Goal: Task Accomplishment & Management: Use online tool/utility

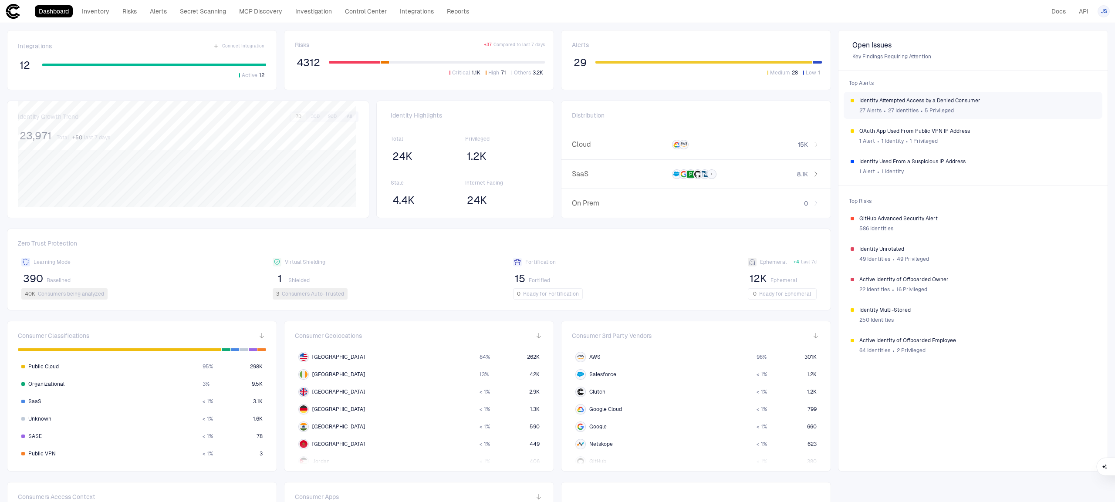
click at [1033, 103] on span "Identity Attempted Access by a Denied Consumer" at bounding box center [977, 100] width 236 height 7
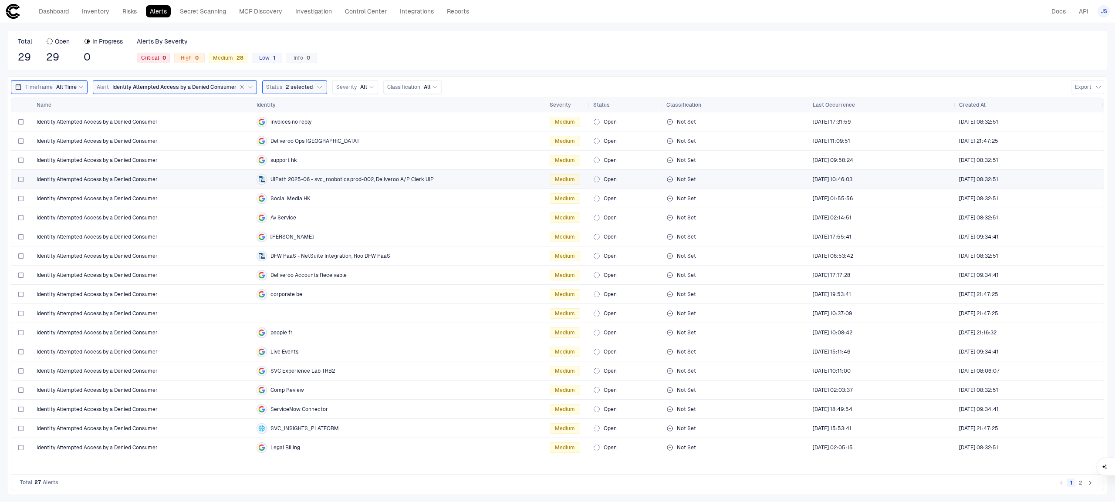
click at [176, 182] on div "Identity Attempted Access by a Denied Consumer" at bounding box center [143, 179] width 213 height 7
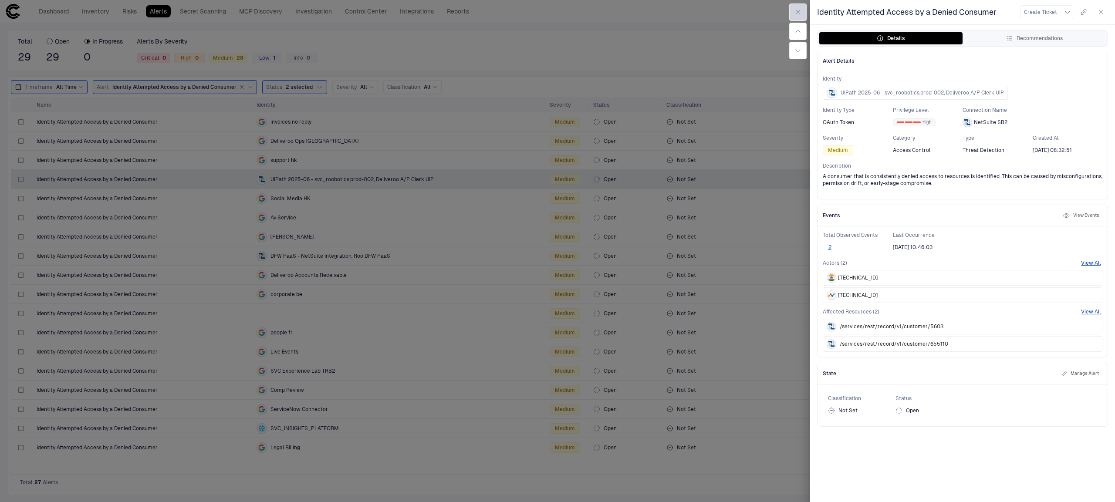
drag, startPoint x: 797, startPoint y: 18, endPoint x: 645, endPoint y: 0, distance: 153.0
click at [797, 18] on button "button" at bounding box center [797, 11] width 17 height 17
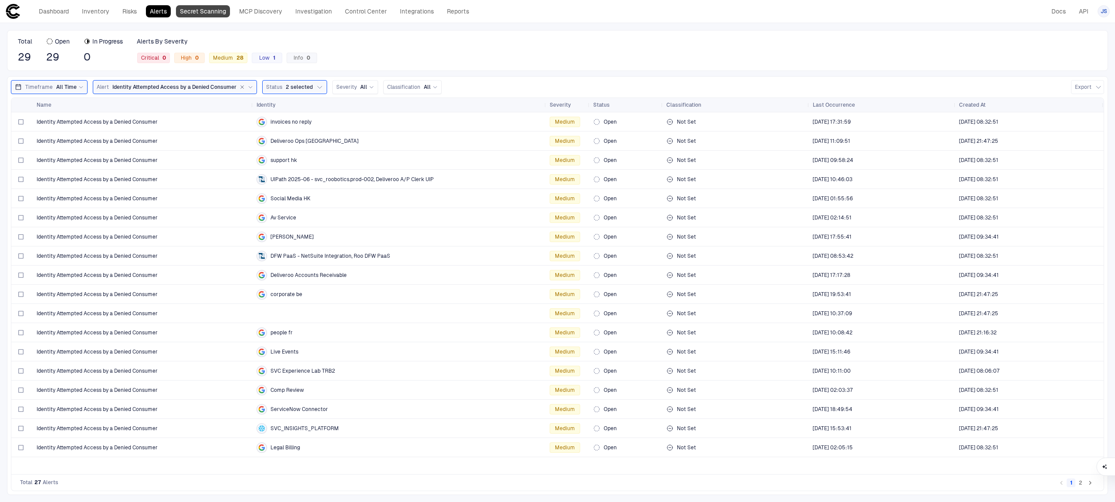
click at [201, 7] on link "Secret Scanning" at bounding box center [203, 11] width 54 height 12
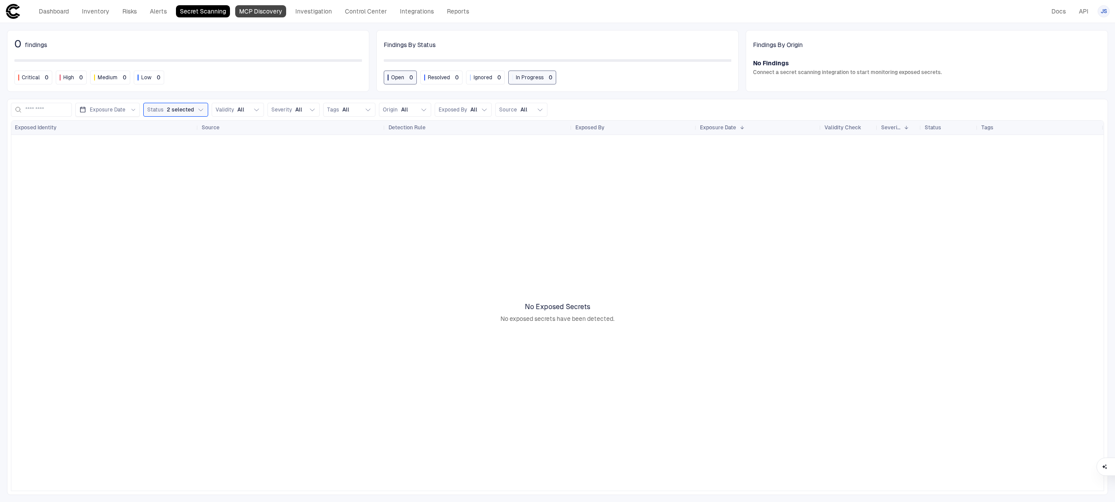
click at [270, 14] on link "MCP Discovery" at bounding box center [260, 11] width 51 height 12
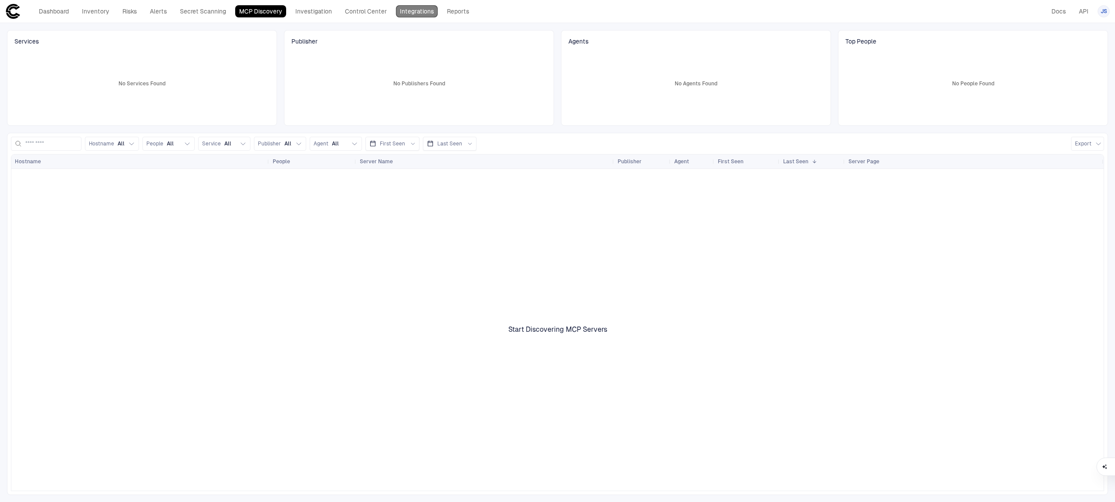
click at [422, 13] on link "Integrations" at bounding box center [417, 11] width 42 height 12
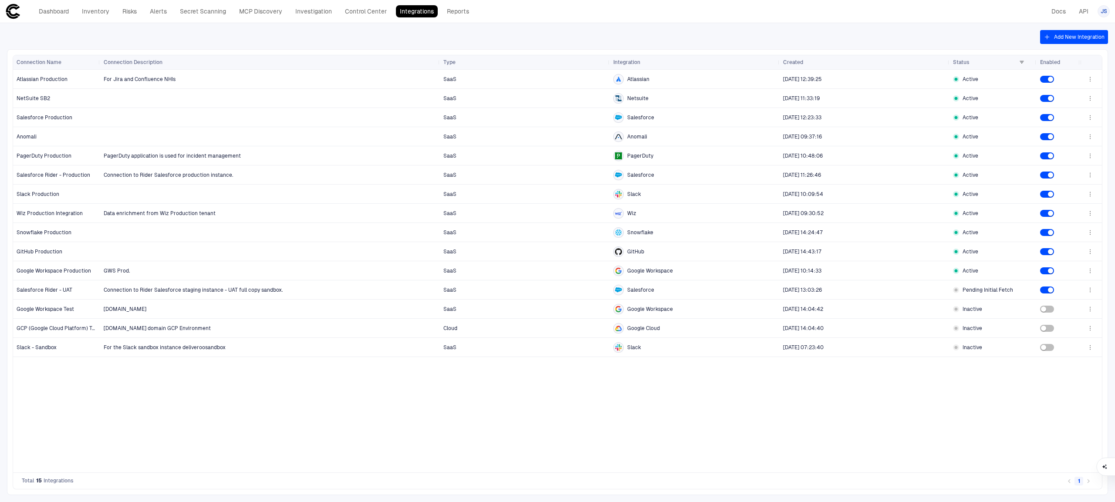
click at [1064, 38] on button "Add New Integration" at bounding box center [1074, 37] width 68 height 14
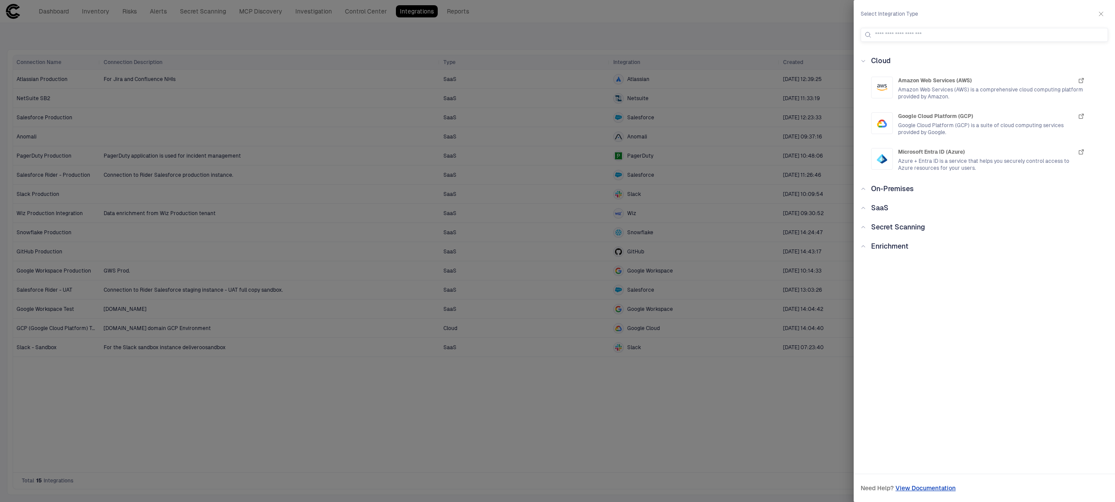
click at [865, 230] on div "Secret Scanning" at bounding box center [983, 227] width 247 height 10
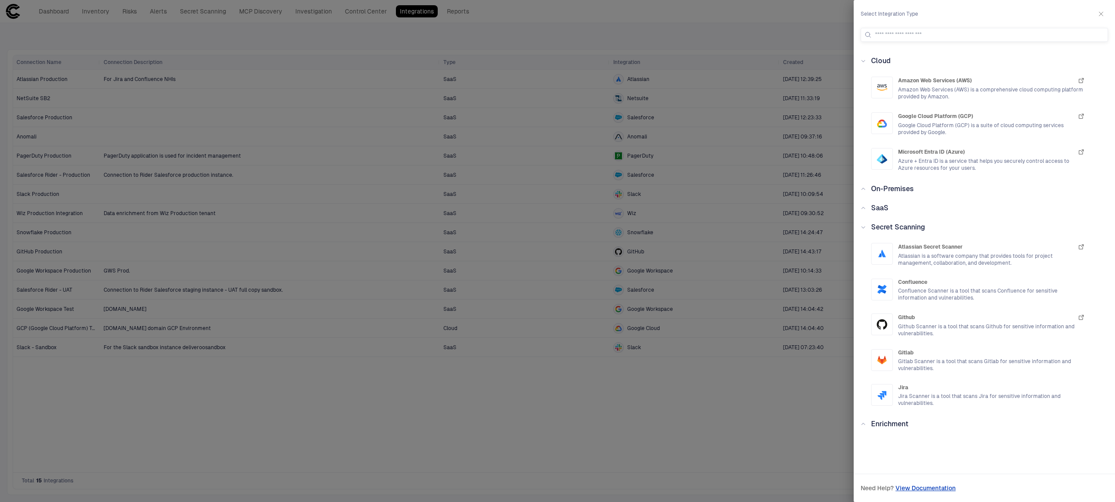
click at [867, 210] on div "SaaS" at bounding box center [877, 208] width 23 height 10
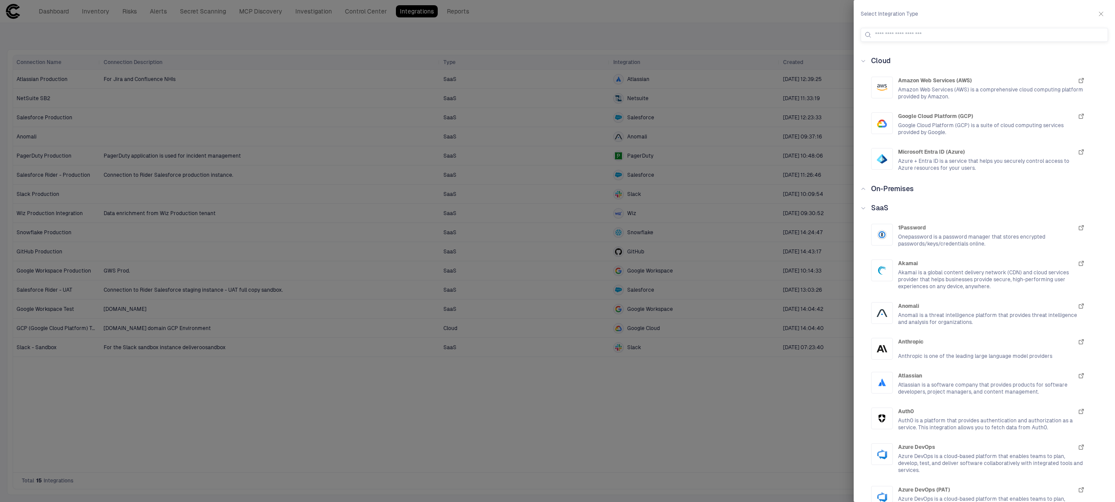
click at [867, 210] on div "SaaS" at bounding box center [877, 208] width 23 height 10
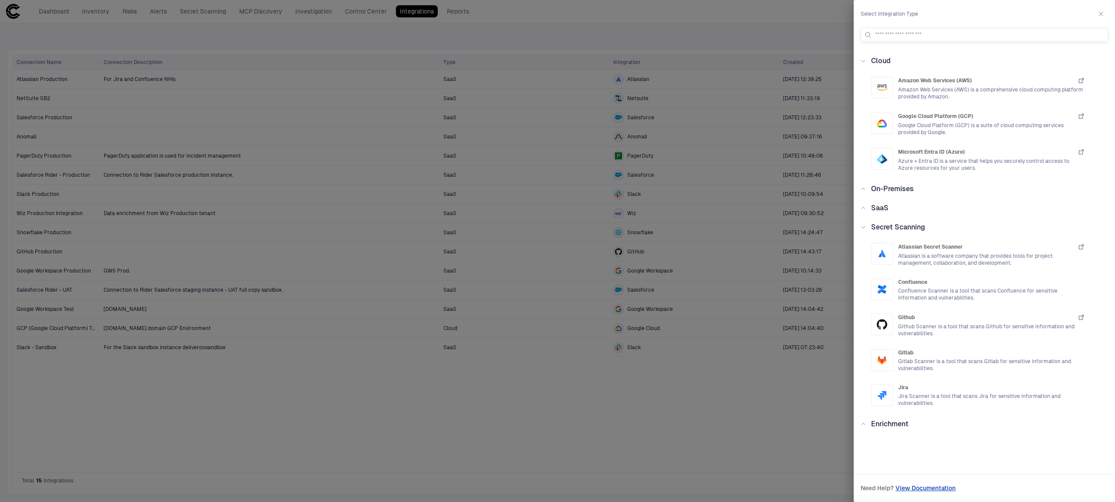
click at [863, 187] on icon at bounding box center [862, 188] width 5 height 5
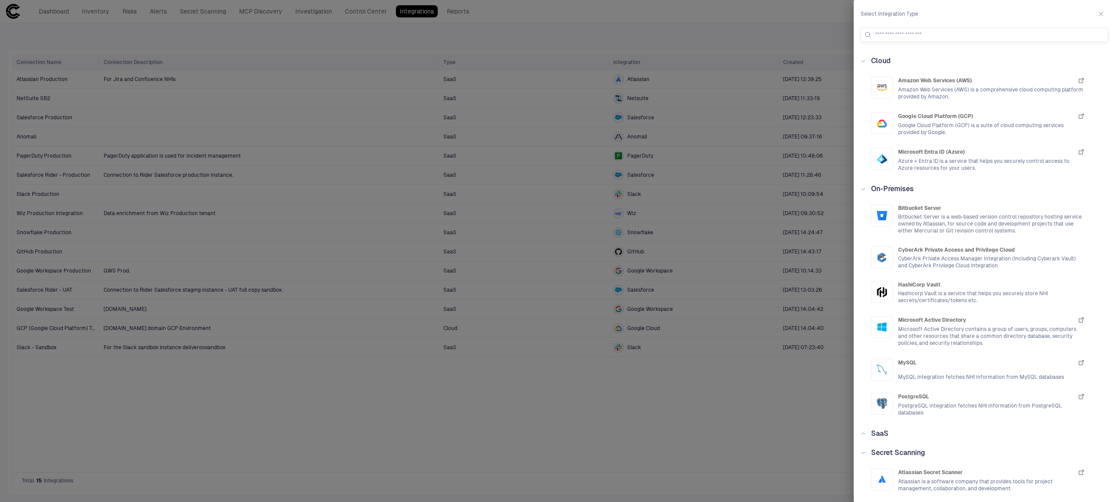
click at [863, 187] on icon at bounding box center [862, 188] width 5 height 5
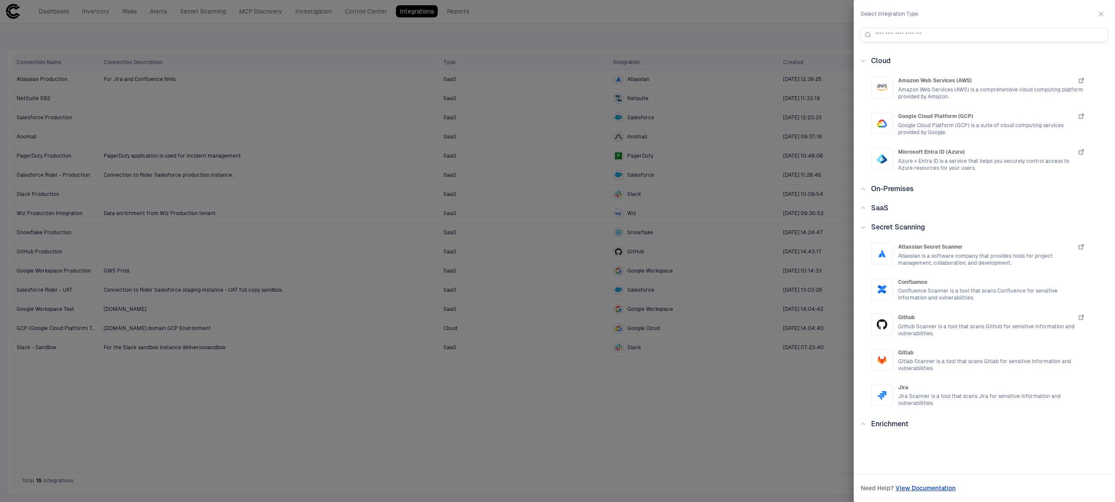
click at [871, 412] on div "Cloud Amazon Web Services (AWS) Amazon Web Services (AWS) is a comprehensive cl…" at bounding box center [983, 255] width 261 height 399
click at [866, 425] on div "Enrichment" at bounding box center [887, 424] width 43 height 10
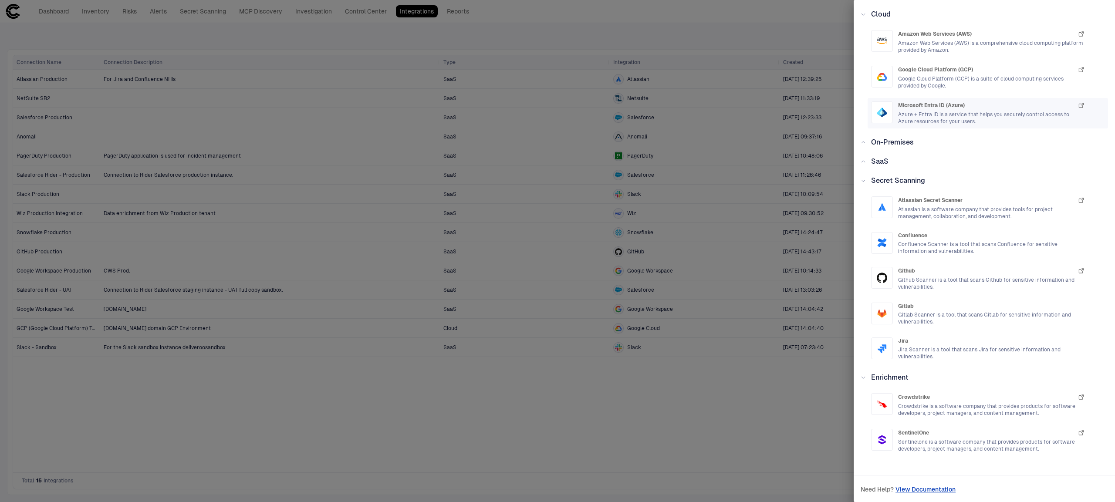
scroll to position [48, 0]
click at [866, 163] on div "SaaS" at bounding box center [877, 160] width 23 height 10
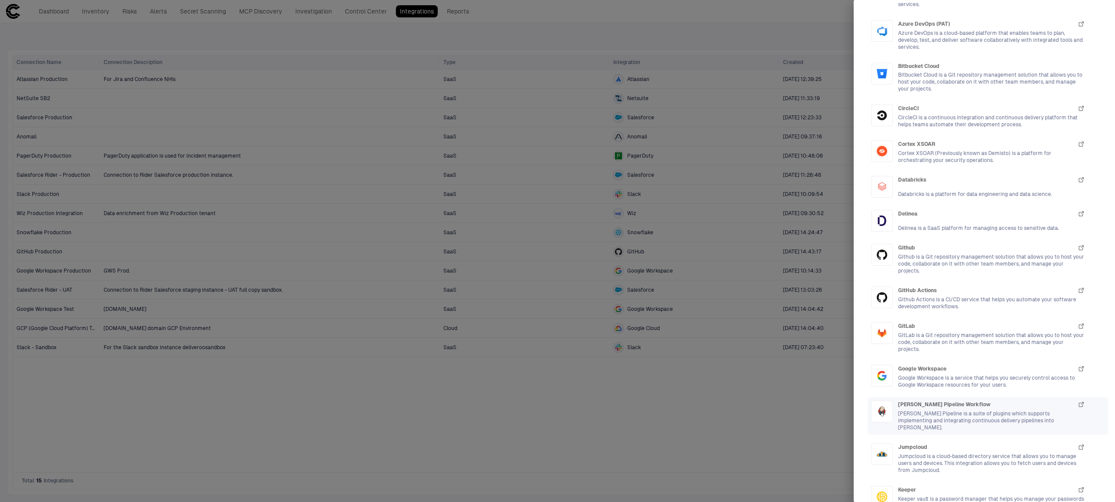
scroll to position [161, 0]
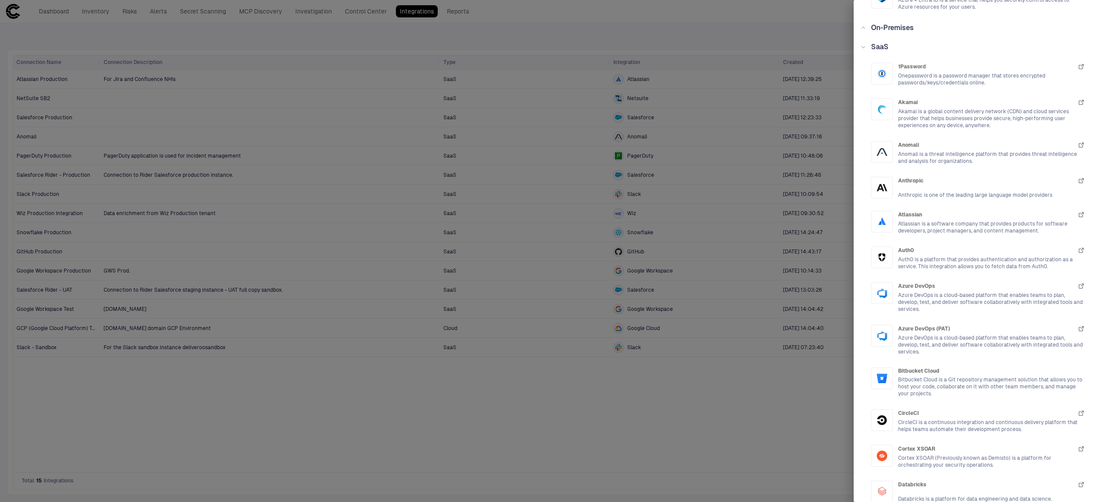
click at [865, 47] on icon at bounding box center [862, 46] width 5 height 5
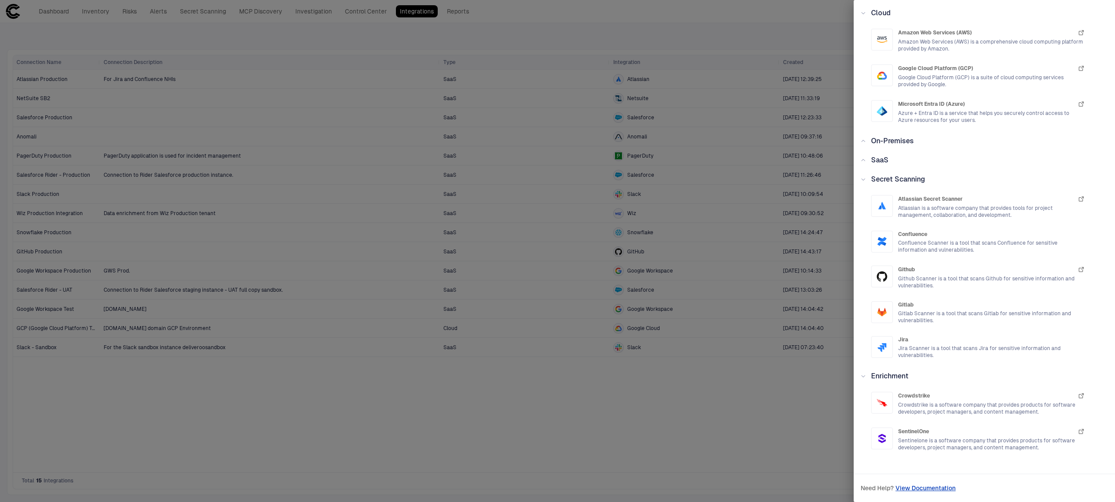
scroll to position [48, 0]
click at [862, 184] on div "Secret Scanning" at bounding box center [983, 179] width 247 height 10
